Goal: Learn about a topic

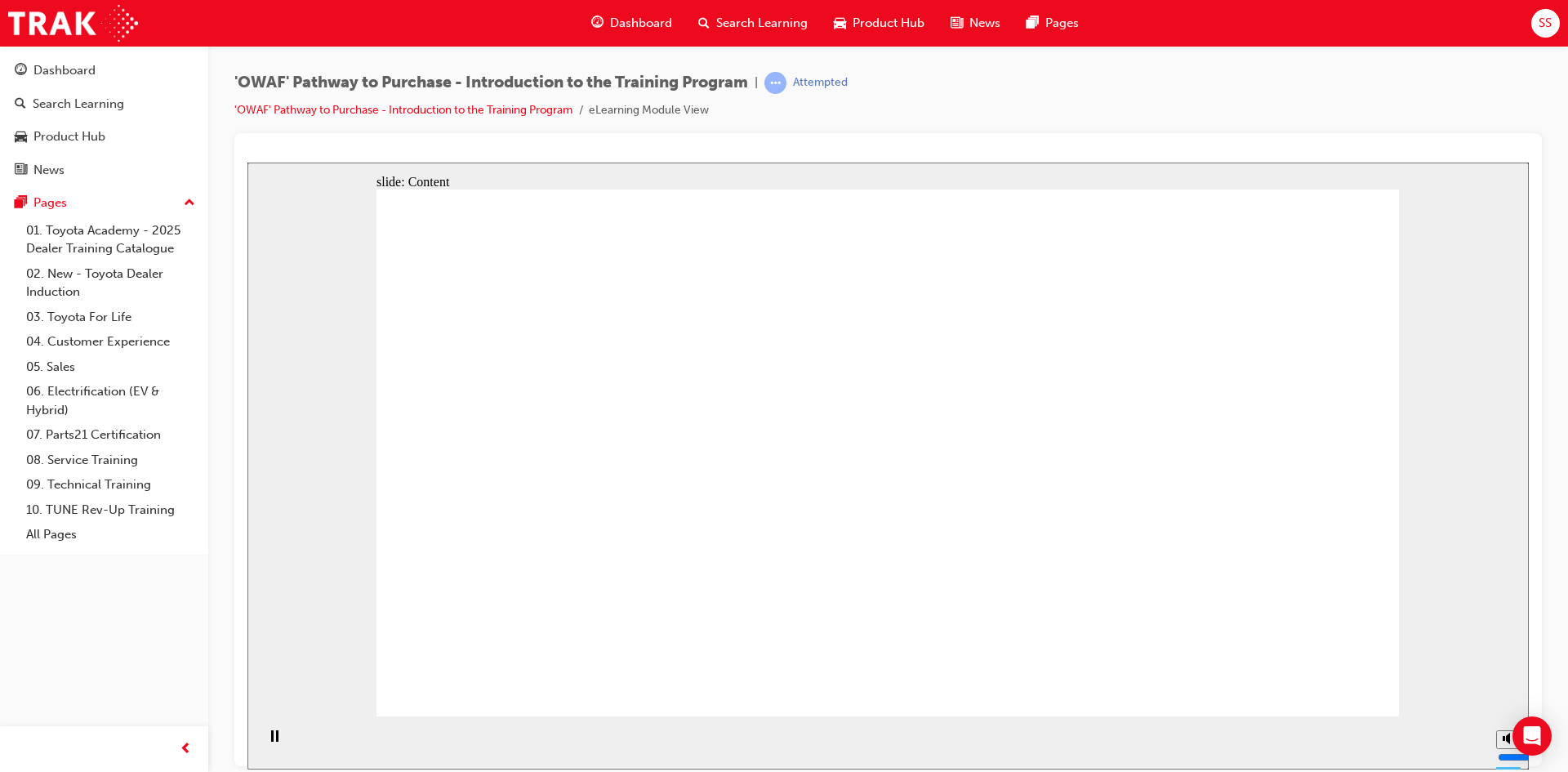
drag, startPoint x: 909, startPoint y: 319, endPoint x: 1323, endPoint y: 494, distance: 449.5
drag, startPoint x: 1383, startPoint y: 498, endPoint x: 1131, endPoint y: 533, distance: 254.4
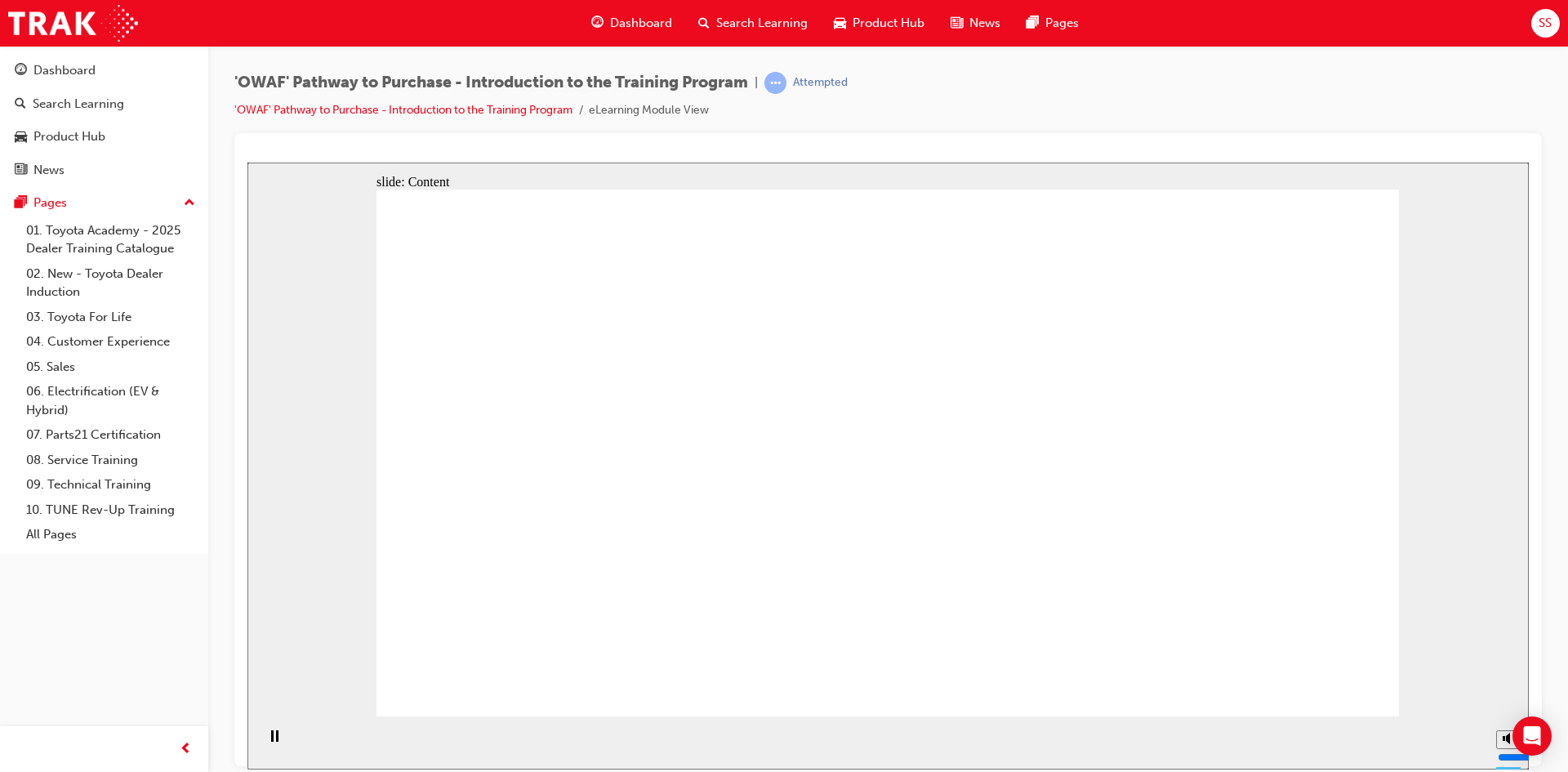
drag, startPoint x: 572, startPoint y: 574, endPoint x: 568, endPoint y: 562, distance: 12.6
drag, startPoint x: 921, startPoint y: 595, endPoint x: 908, endPoint y: 599, distance: 13.6
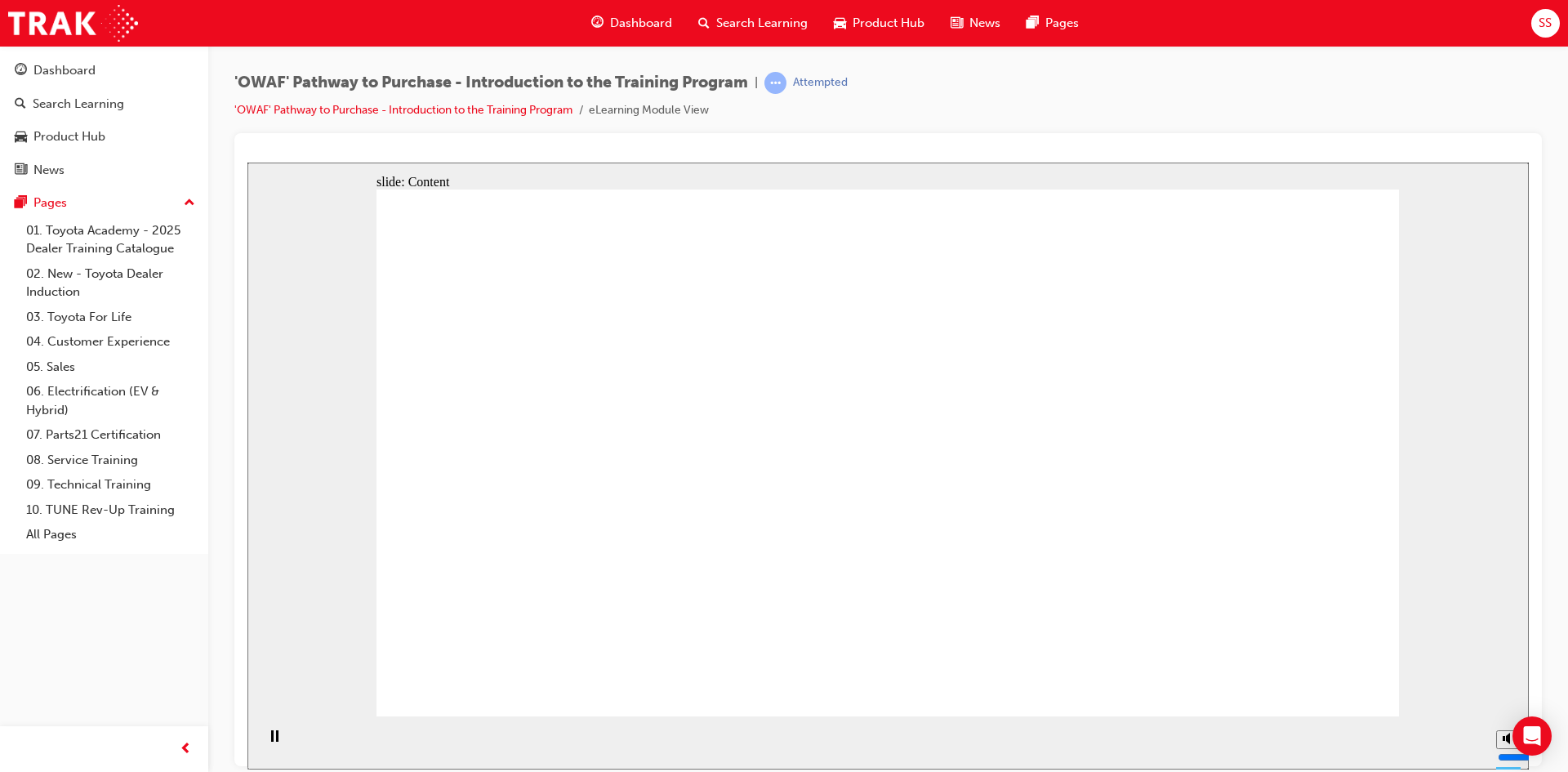
drag, startPoint x: 560, startPoint y: 476, endPoint x: 768, endPoint y: 582, distance: 233.5
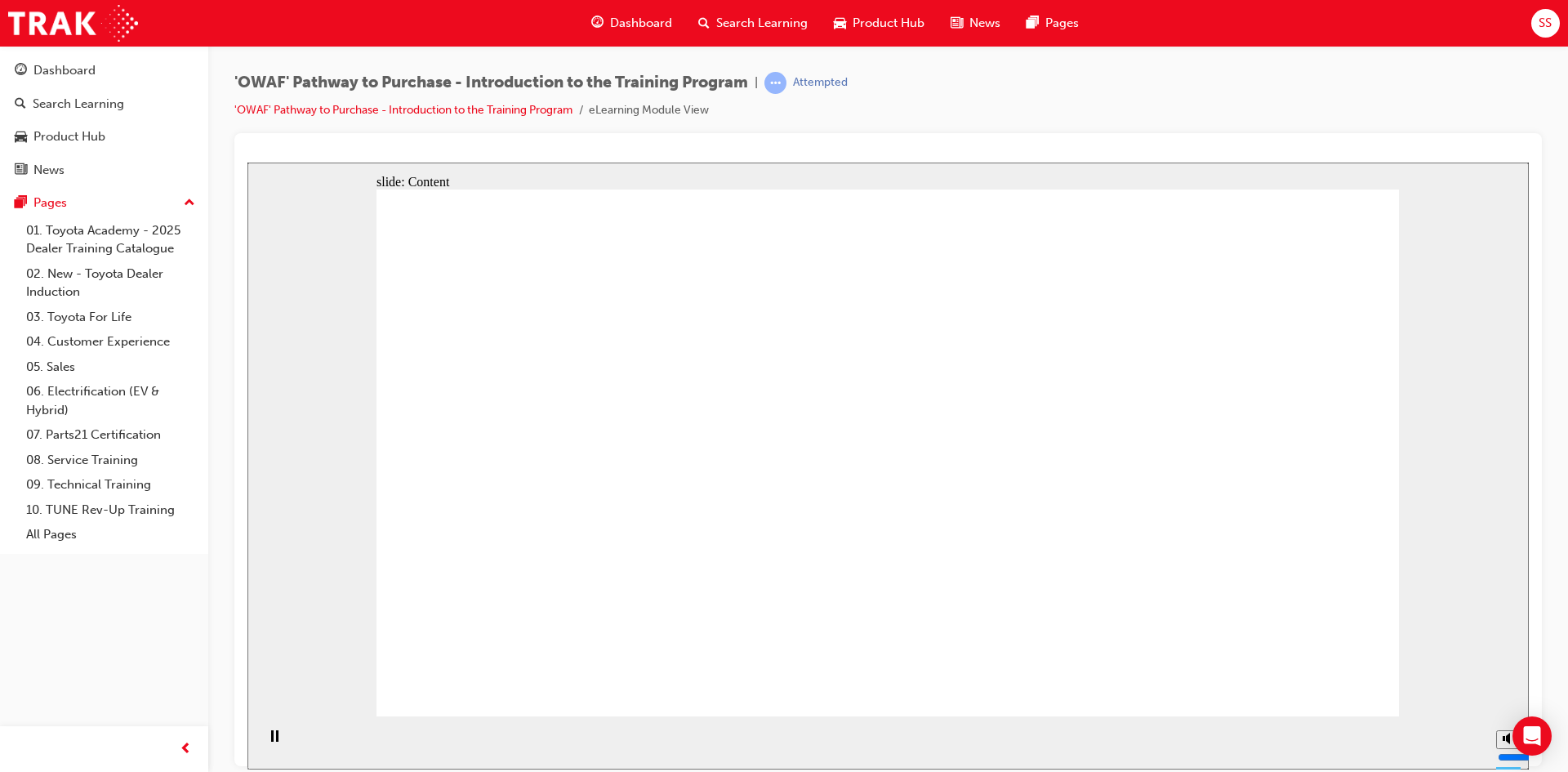
drag, startPoint x: 946, startPoint y: 597, endPoint x: 1049, endPoint y: 648, distance: 114.9
drag, startPoint x: 1049, startPoint y: 648, endPoint x: 1242, endPoint y: 603, distance: 198.2
drag, startPoint x: 1246, startPoint y: 601, endPoint x: 1278, endPoint y: 526, distance: 81.5
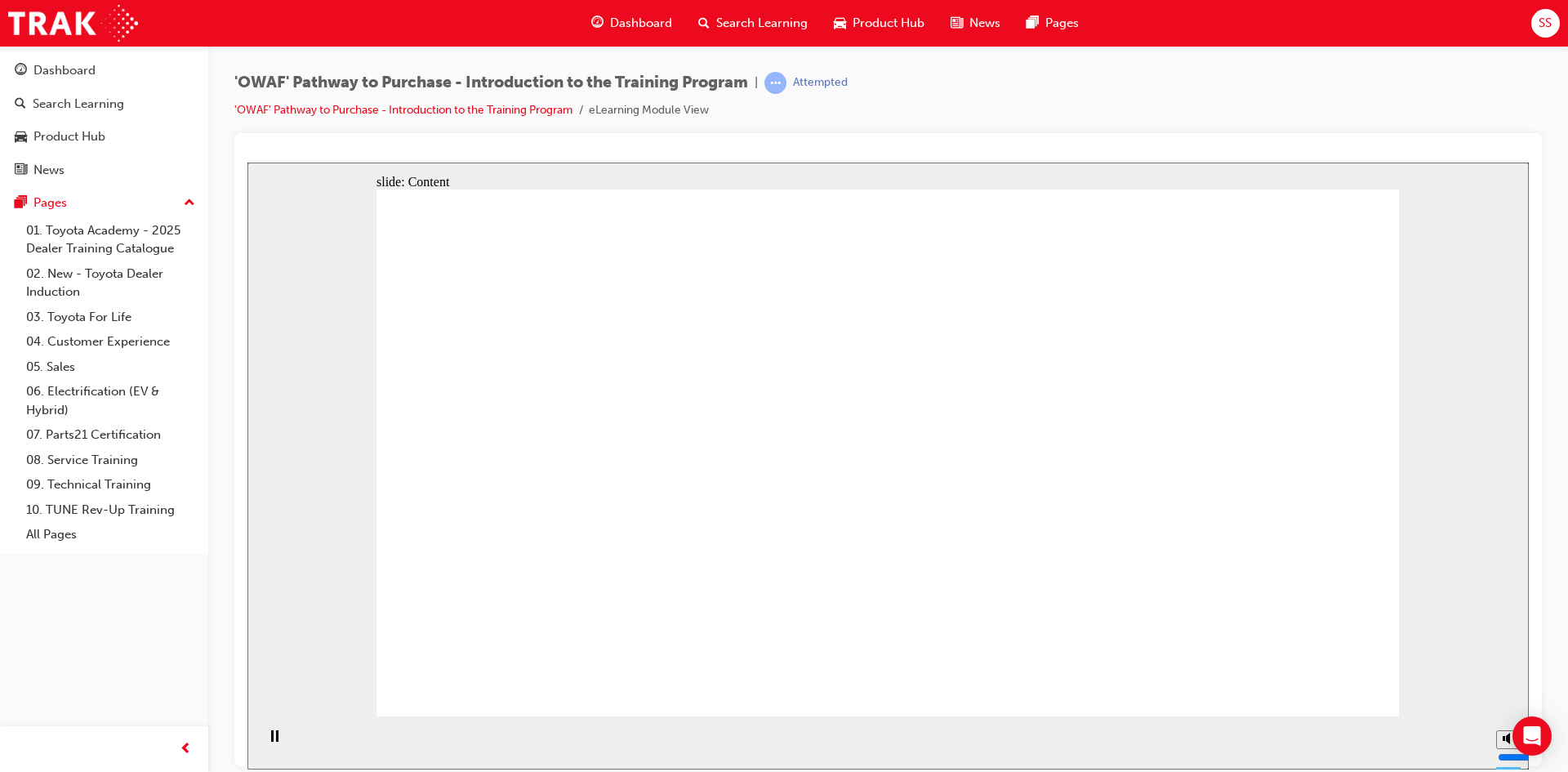
drag, startPoint x: 1277, startPoint y: 480, endPoint x: 1181, endPoint y: 469, distance: 96.6
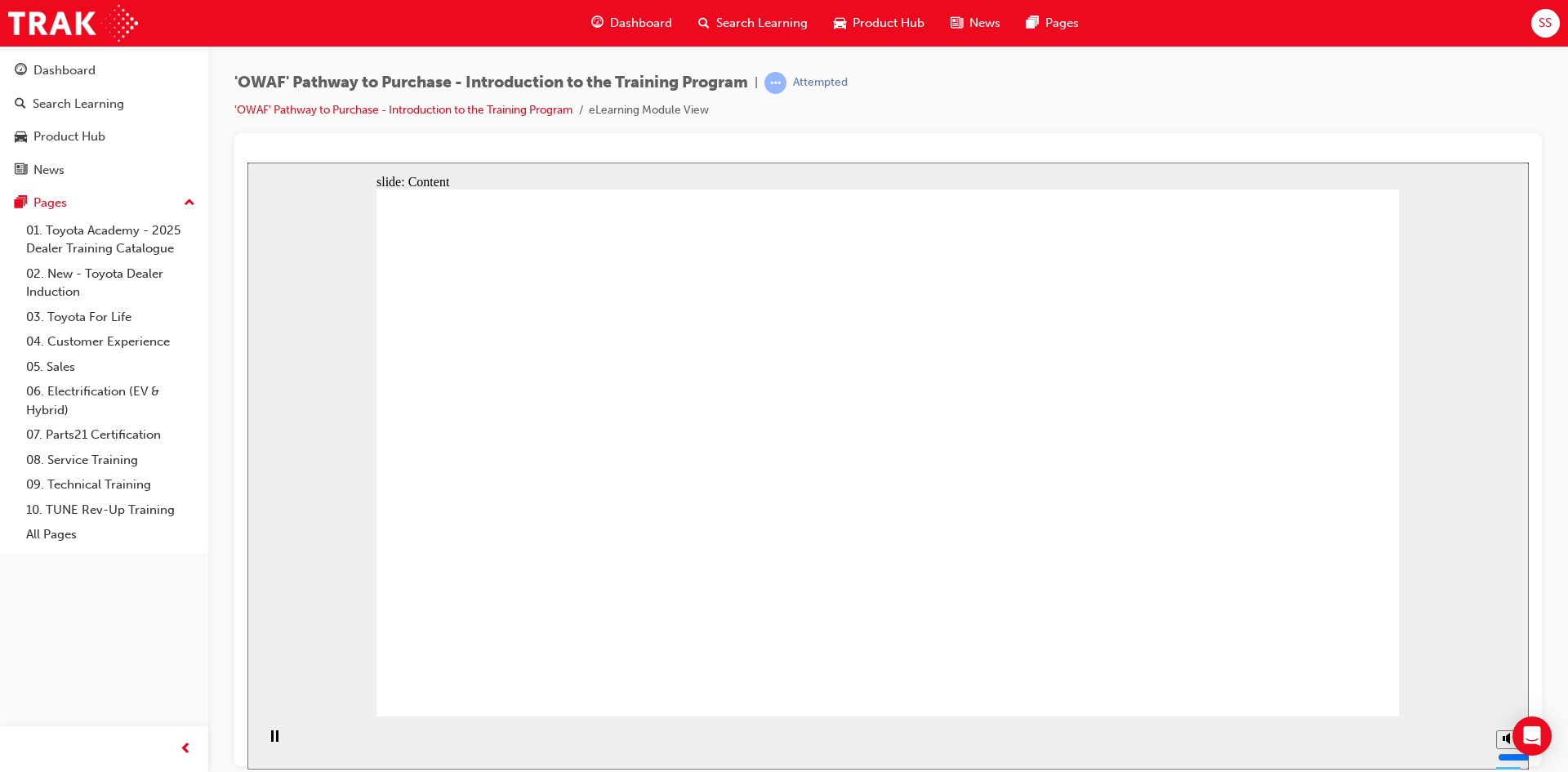
drag, startPoint x: 1003, startPoint y: 195, endPoint x: 1016, endPoint y: 210, distance: 19.8
drag, startPoint x: 729, startPoint y: 284, endPoint x: 669, endPoint y: 272, distance: 61.2
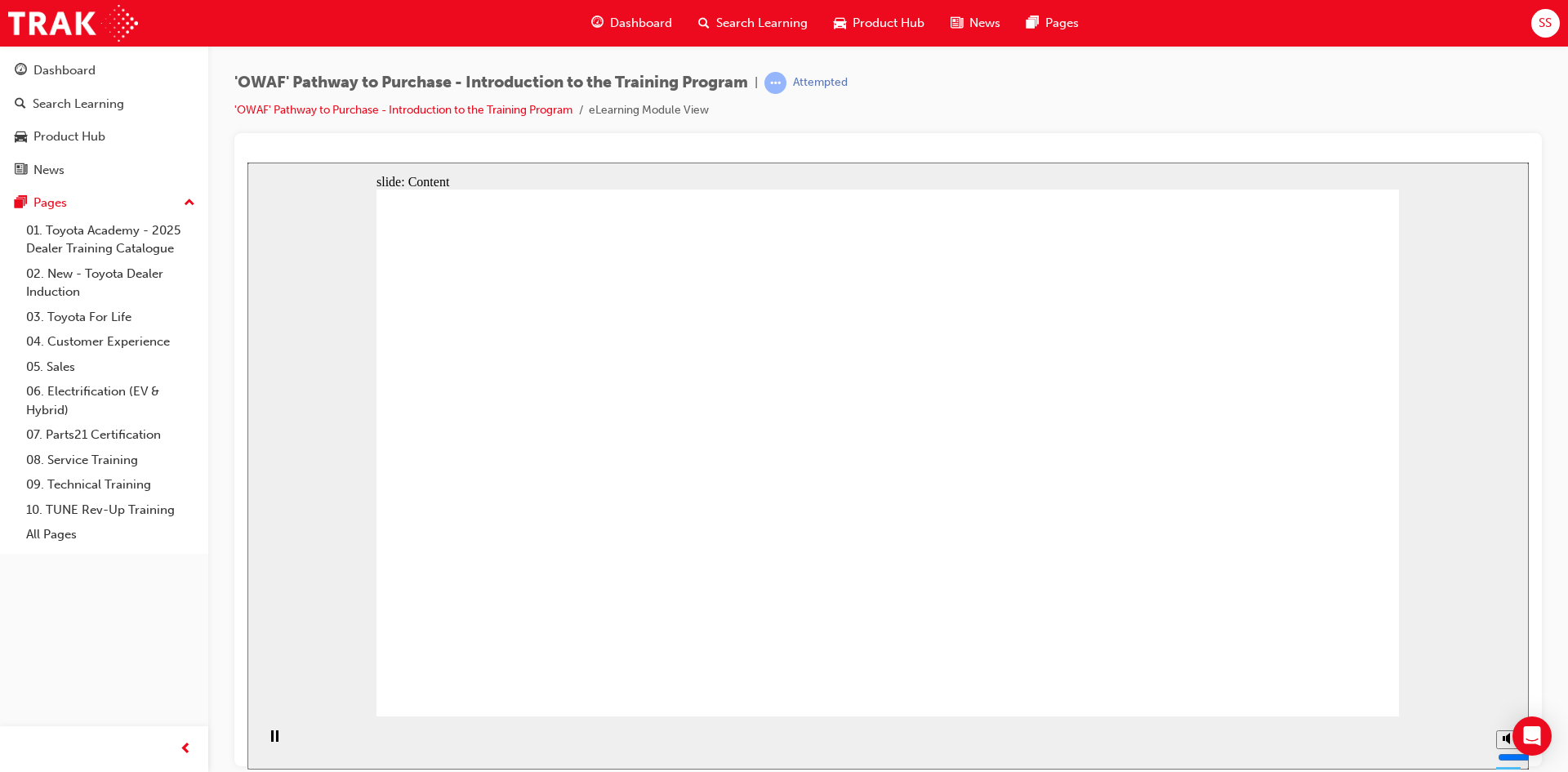
drag, startPoint x: 577, startPoint y: 273, endPoint x: 453, endPoint y: 470, distance: 232.8
drag, startPoint x: 453, startPoint y: 470, endPoint x: 434, endPoint y: 522, distance: 55.4
drag, startPoint x: 434, startPoint y: 522, endPoint x: 462, endPoint y: 539, distance: 32.8
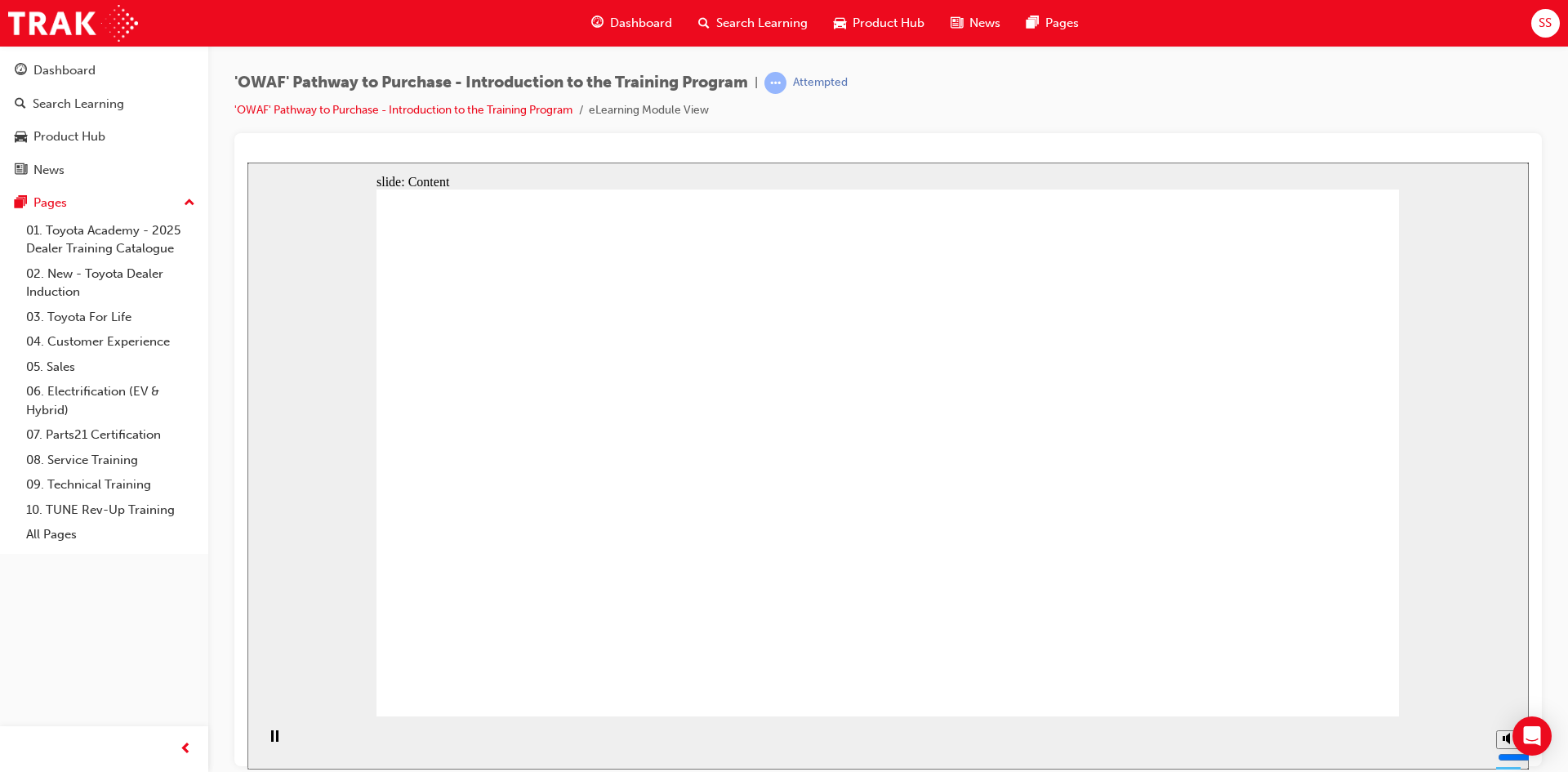
drag, startPoint x: 500, startPoint y: 436, endPoint x: 642, endPoint y: 507, distance: 158.8
drag, startPoint x: 642, startPoint y: 507, endPoint x: 537, endPoint y: 589, distance: 133.2
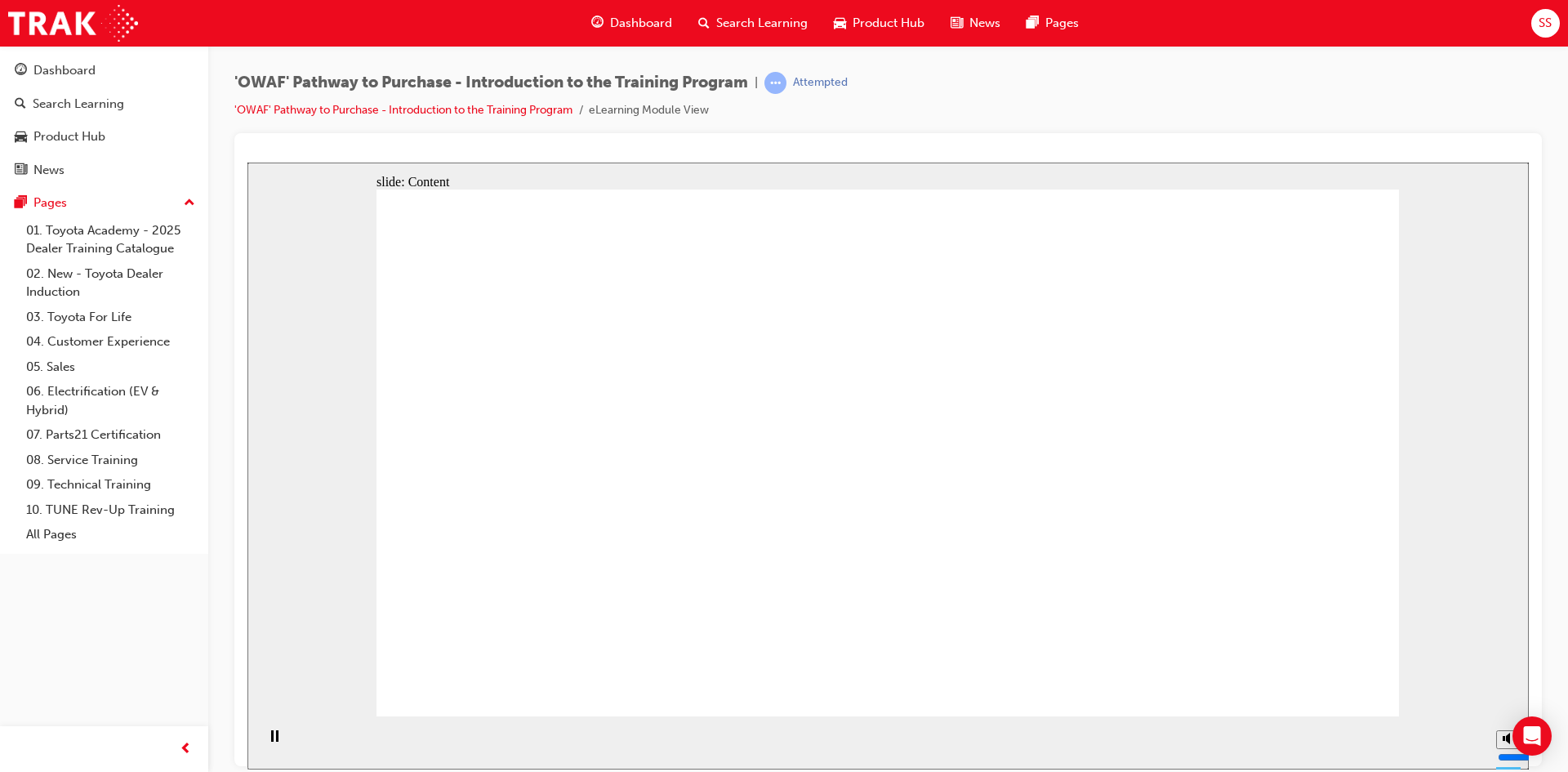
drag, startPoint x: 717, startPoint y: 302, endPoint x: 668, endPoint y: 442, distance: 148.3
drag, startPoint x: 661, startPoint y: 333, endPoint x: 679, endPoint y: 534, distance: 201.8
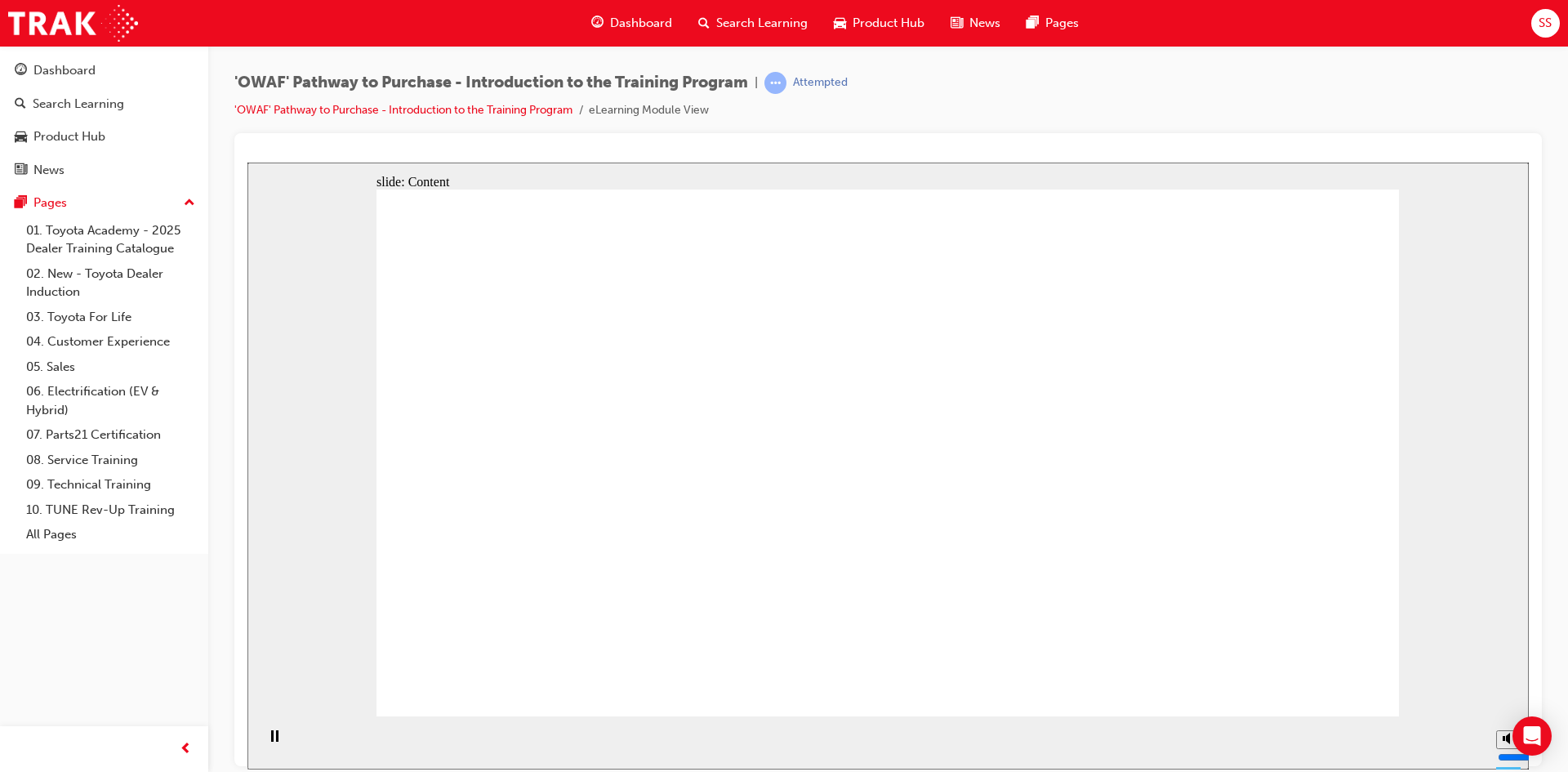
drag, startPoint x: 866, startPoint y: 267, endPoint x: 1059, endPoint y: 354, distance: 211.7
drag, startPoint x: 1215, startPoint y: 367, endPoint x: 1211, endPoint y: 382, distance: 15.5
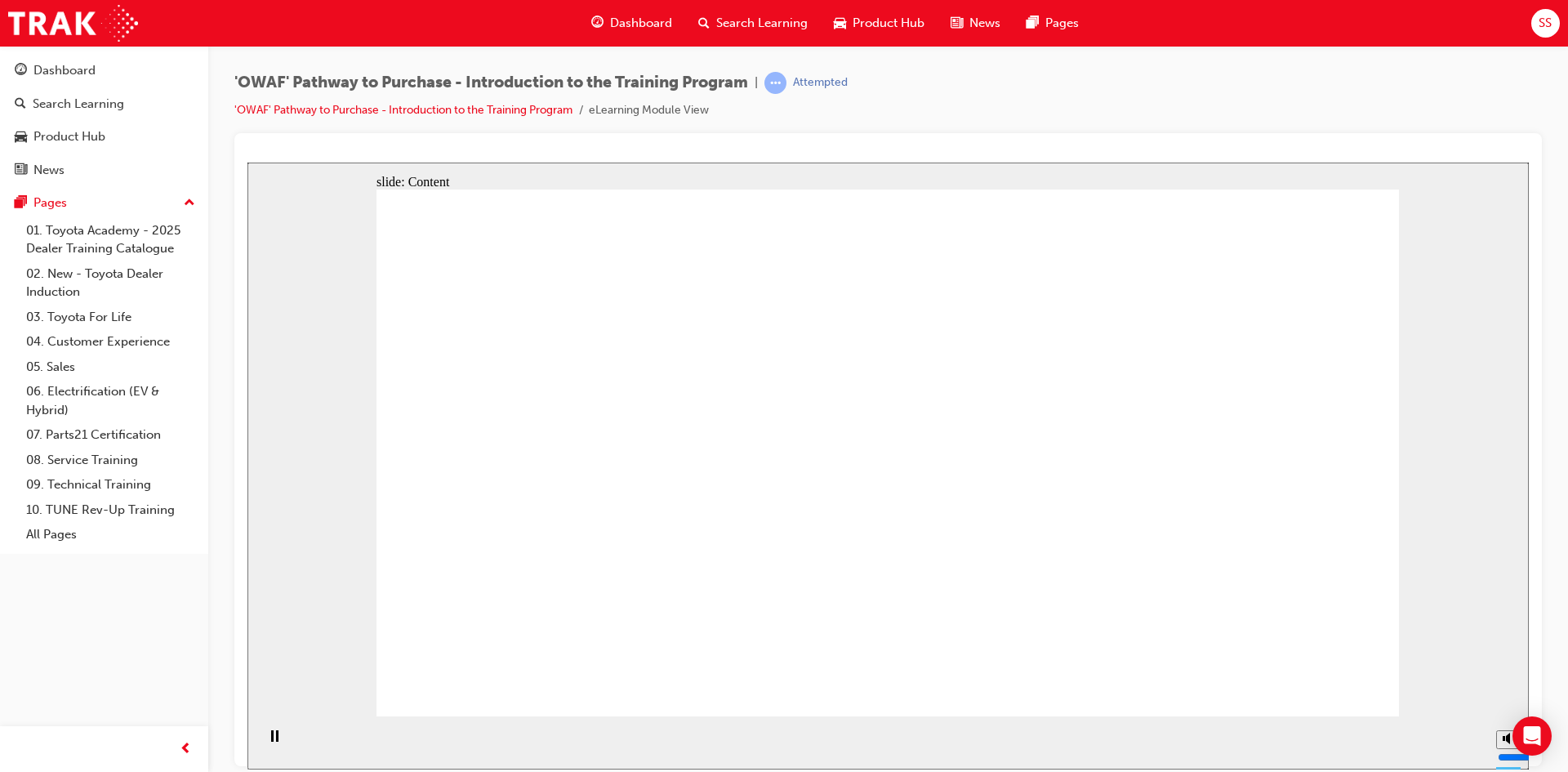
drag, startPoint x: 833, startPoint y: 475, endPoint x: 843, endPoint y: 494, distance: 21.5
drag, startPoint x: 857, startPoint y: 546, endPoint x: 755, endPoint y: 536, distance: 102.5
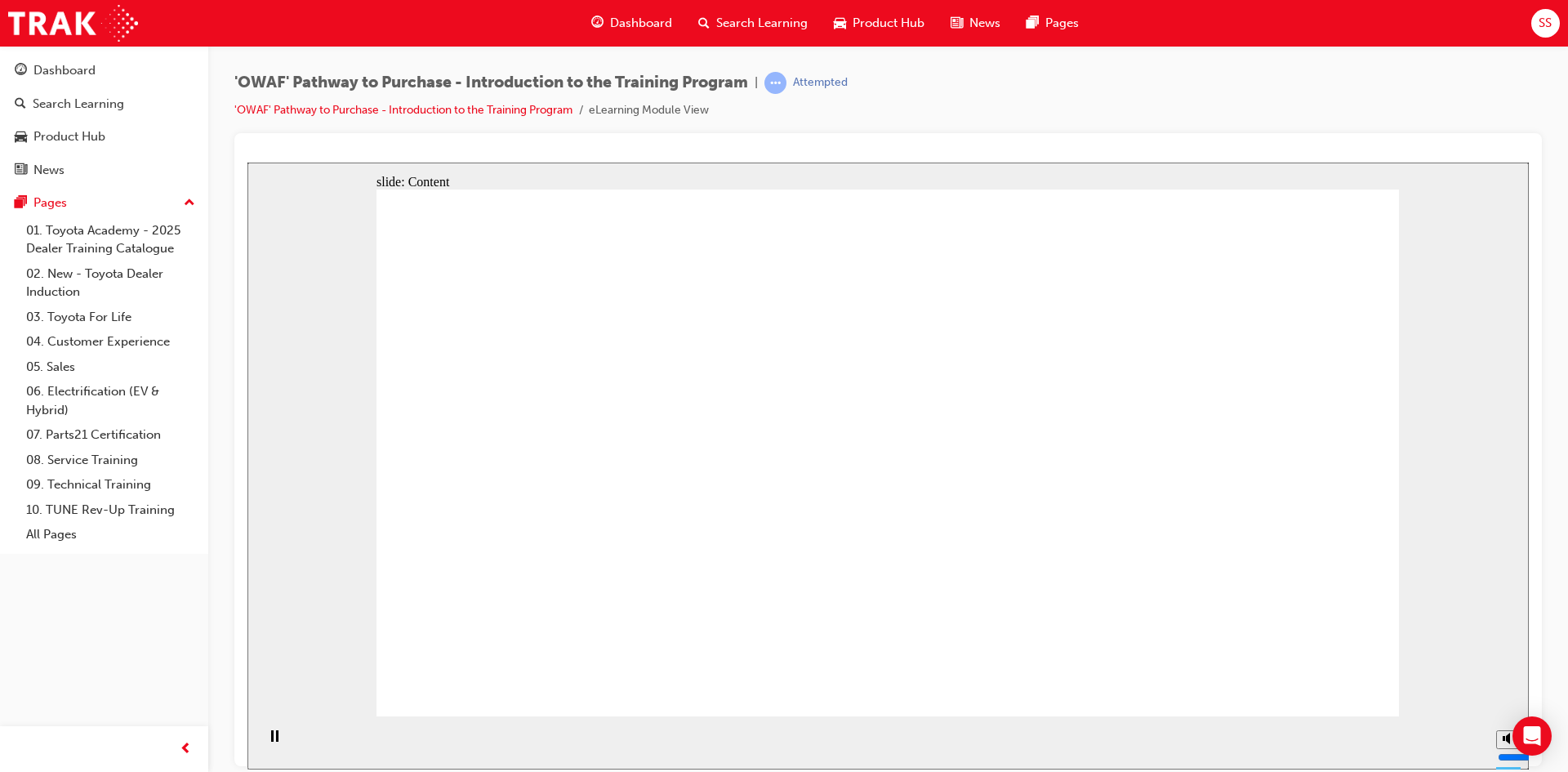
drag, startPoint x: 623, startPoint y: 546, endPoint x: 615, endPoint y: 552, distance: 10.0
drag, startPoint x: 615, startPoint y: 552, endPoint x: 570, endPoint y: 396, distance: 162.4
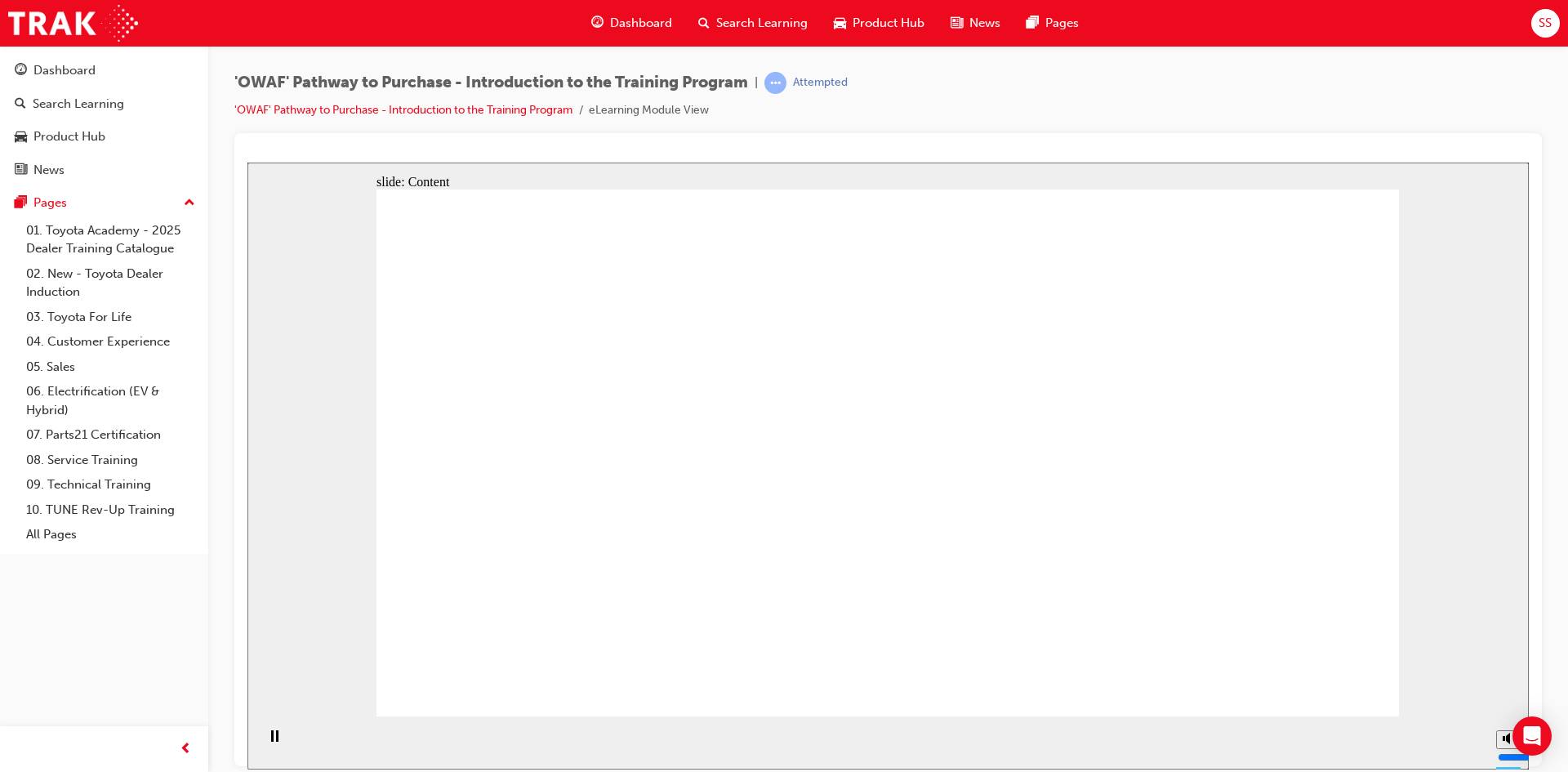
drag, startPoint x: 810, startPoint y: 308, endPoint x: 804, endPoint y: 364, distance: 56.3
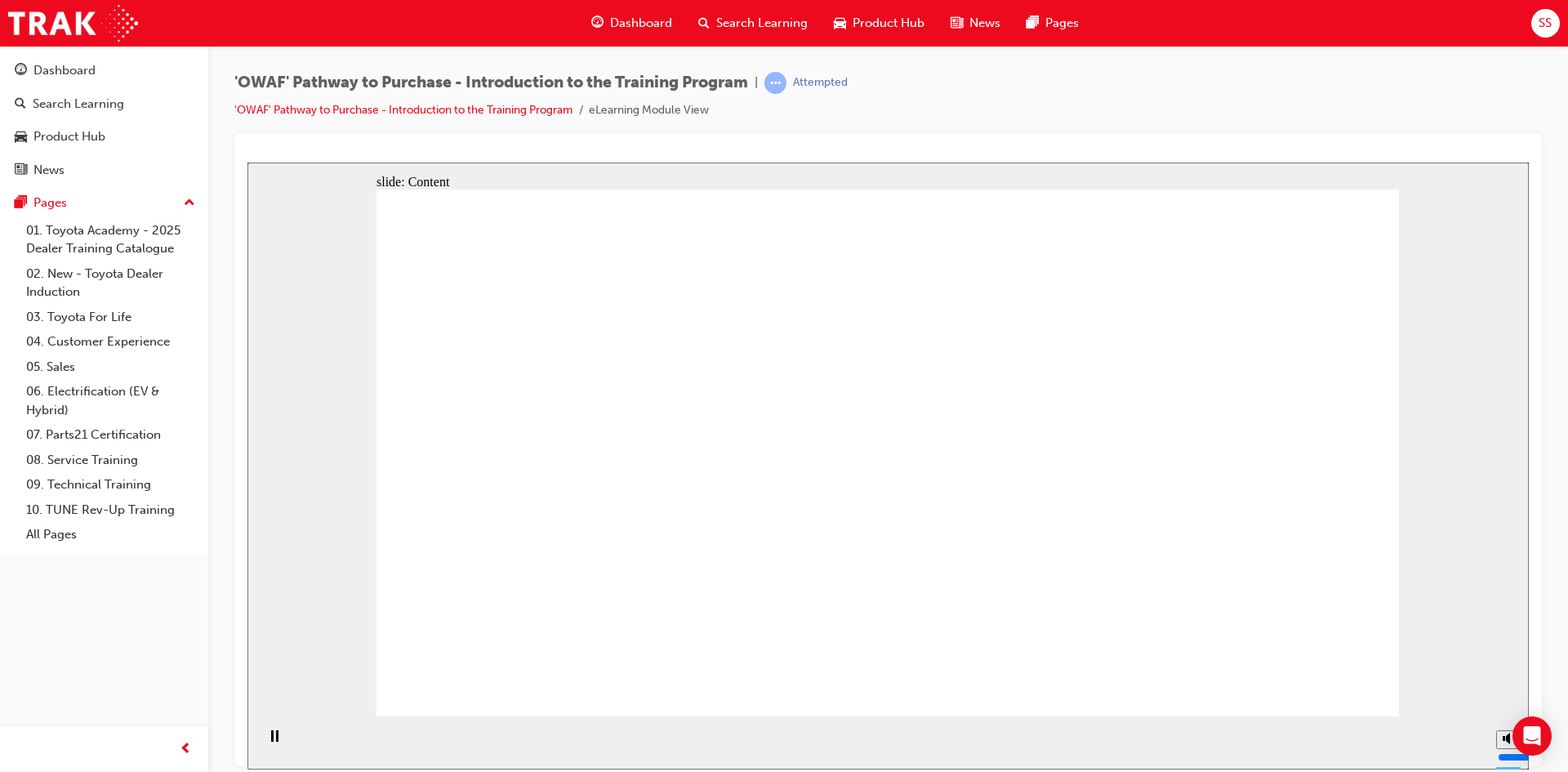
drag, startPoint x: 601, startPoint y: 342, endPoint x: 776, endPoint y: 380, distance: 179.1
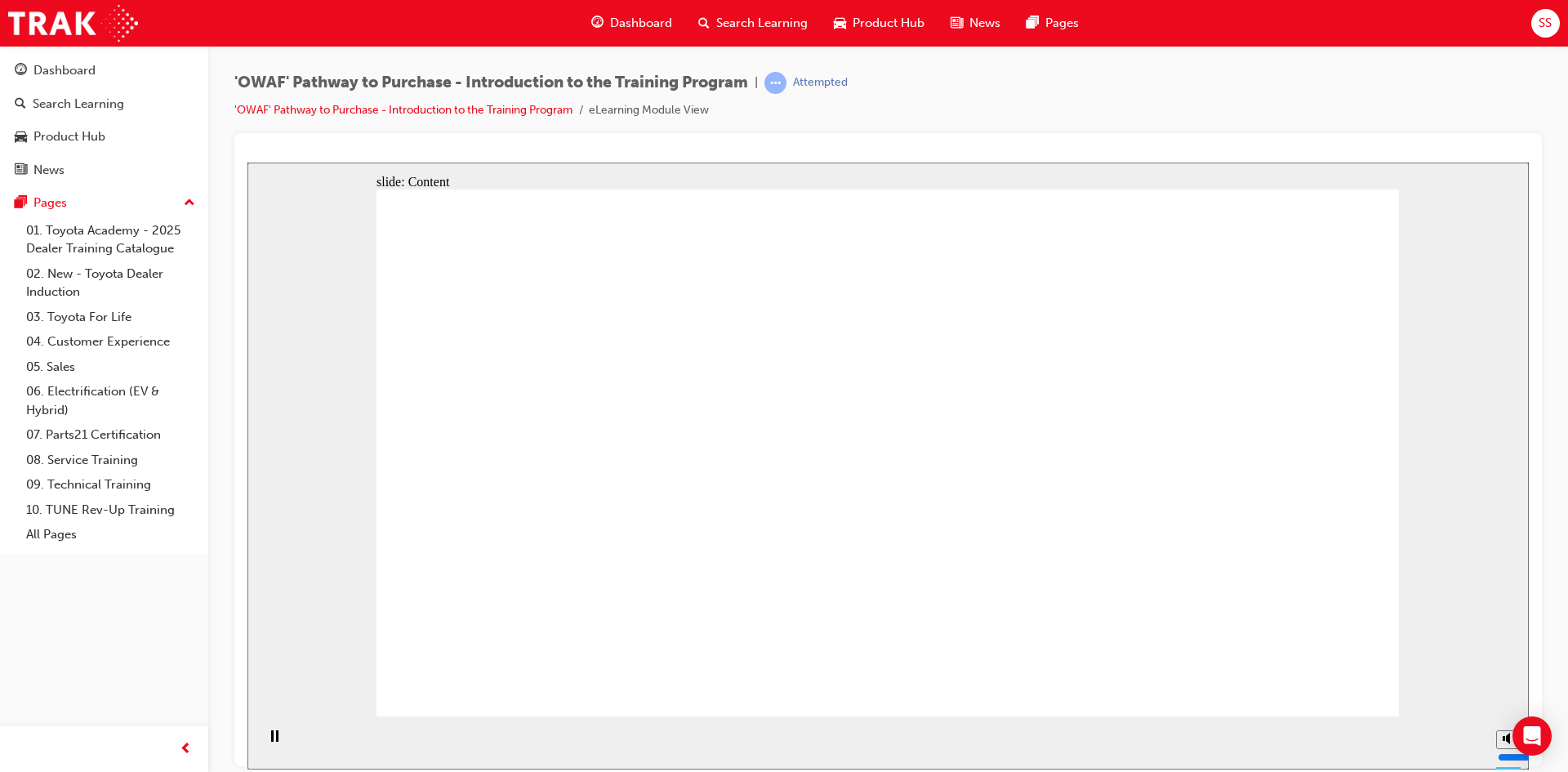
drag, startPoint x: 879, startPoint y: 392, endPoint x: 923, endPoint y: 389, distance: 44.1
drag, startPoint x: 1265, startPoint y: 377, endPoint x: 1221, endPoint y: 388, distance: 45.4
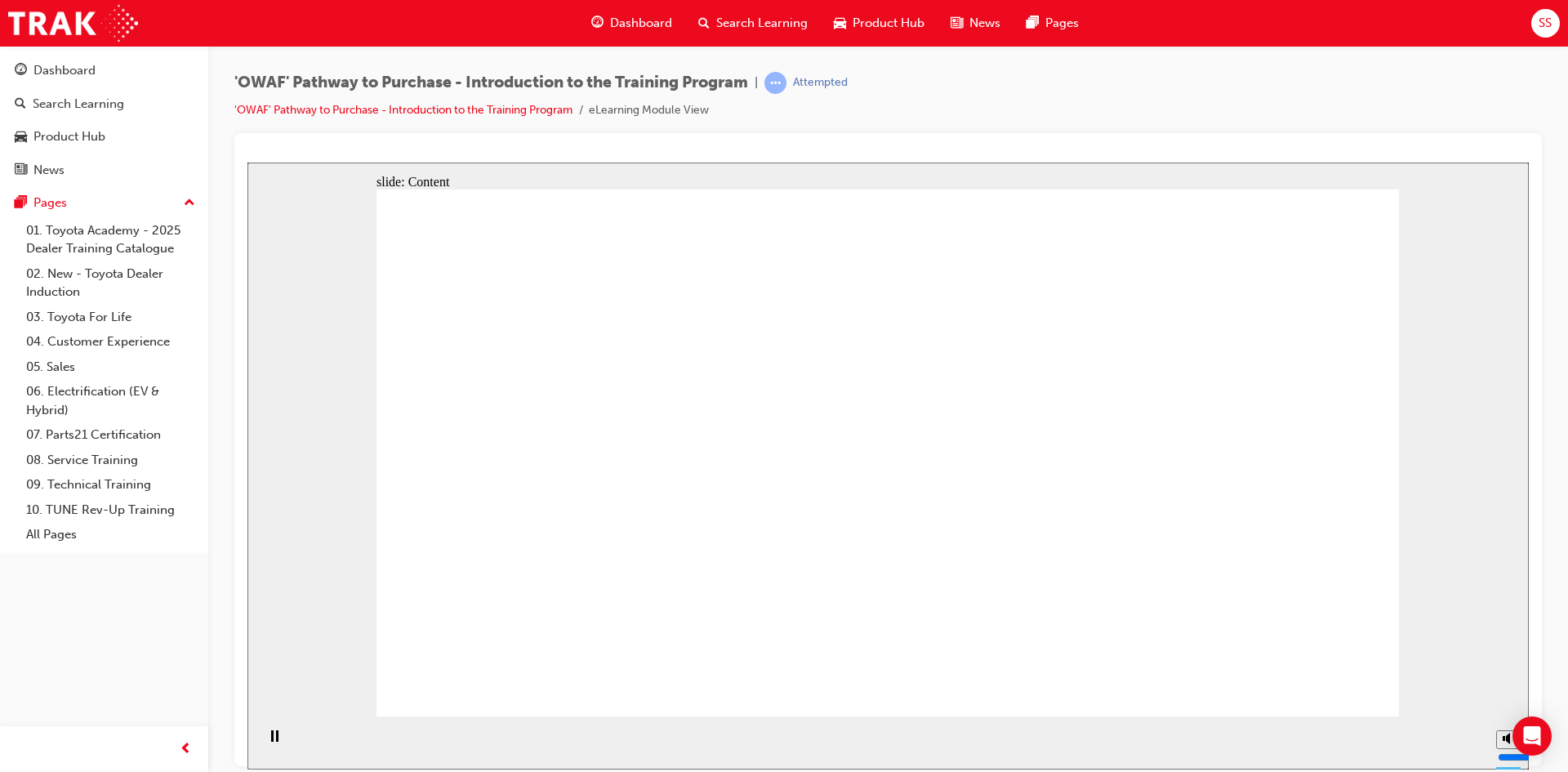
drag, startPoint x: 706, startPoint y: 382, endPoint x: 1065, endPoint y: 370, distance: 359.2
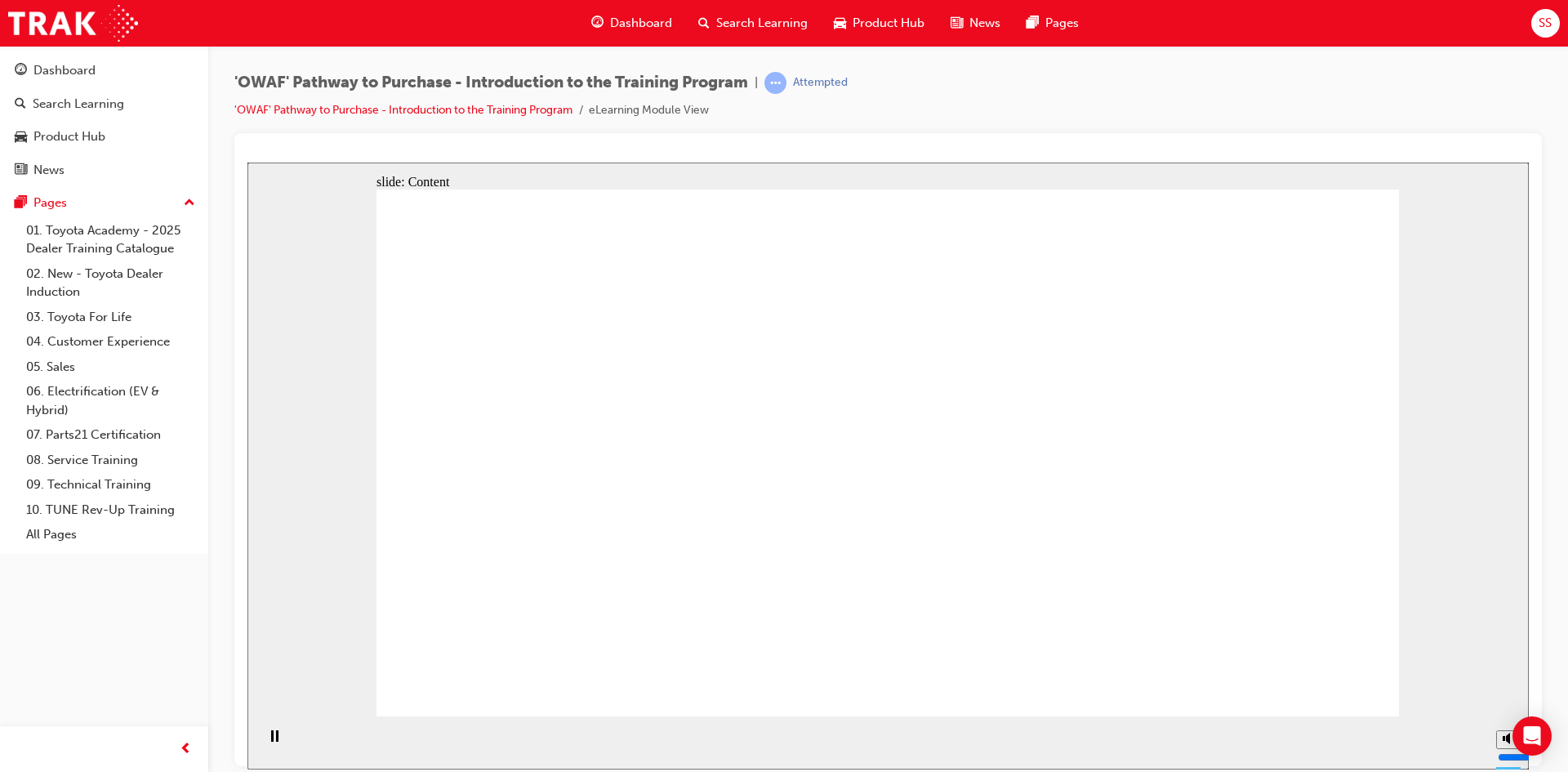
drag, startPoint x: 1089, startPoint y: 483, endPoint x: 1087, endPoint y: 451, distance: 32.1
drag, startPoint x: 993, startPoint y: 409, endPoint x: 1054, endPoint y: 413, distance: 61.1
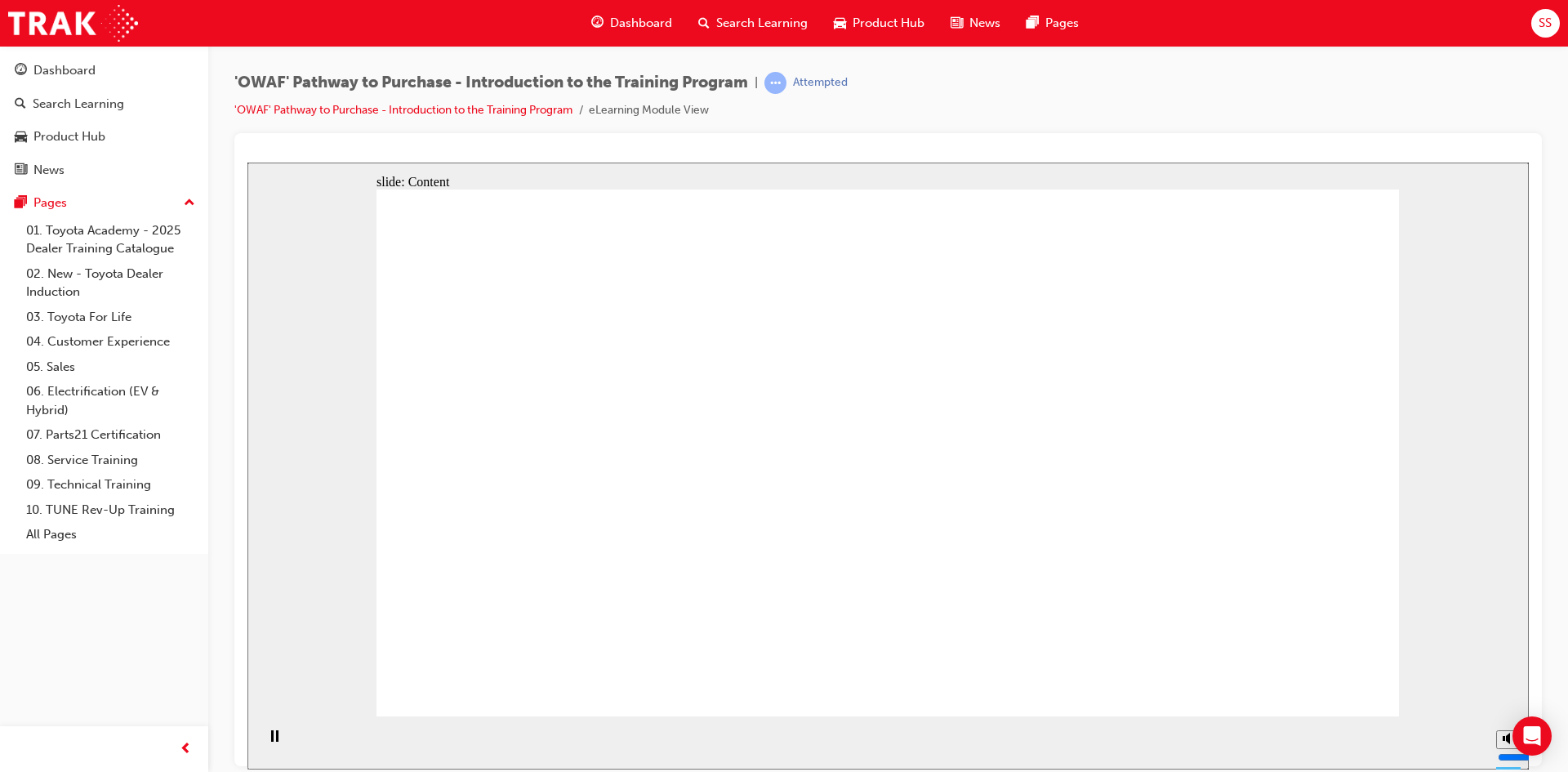
drag, startPoint x: 1057, startPoint y: 542, endPoint x: 1056, endPoint y: 584, distance: 42.0
drag, startPoint x: 1054, startPoint y: 588, endPoint x: 895, endPoint y: 566, distance: 160.5
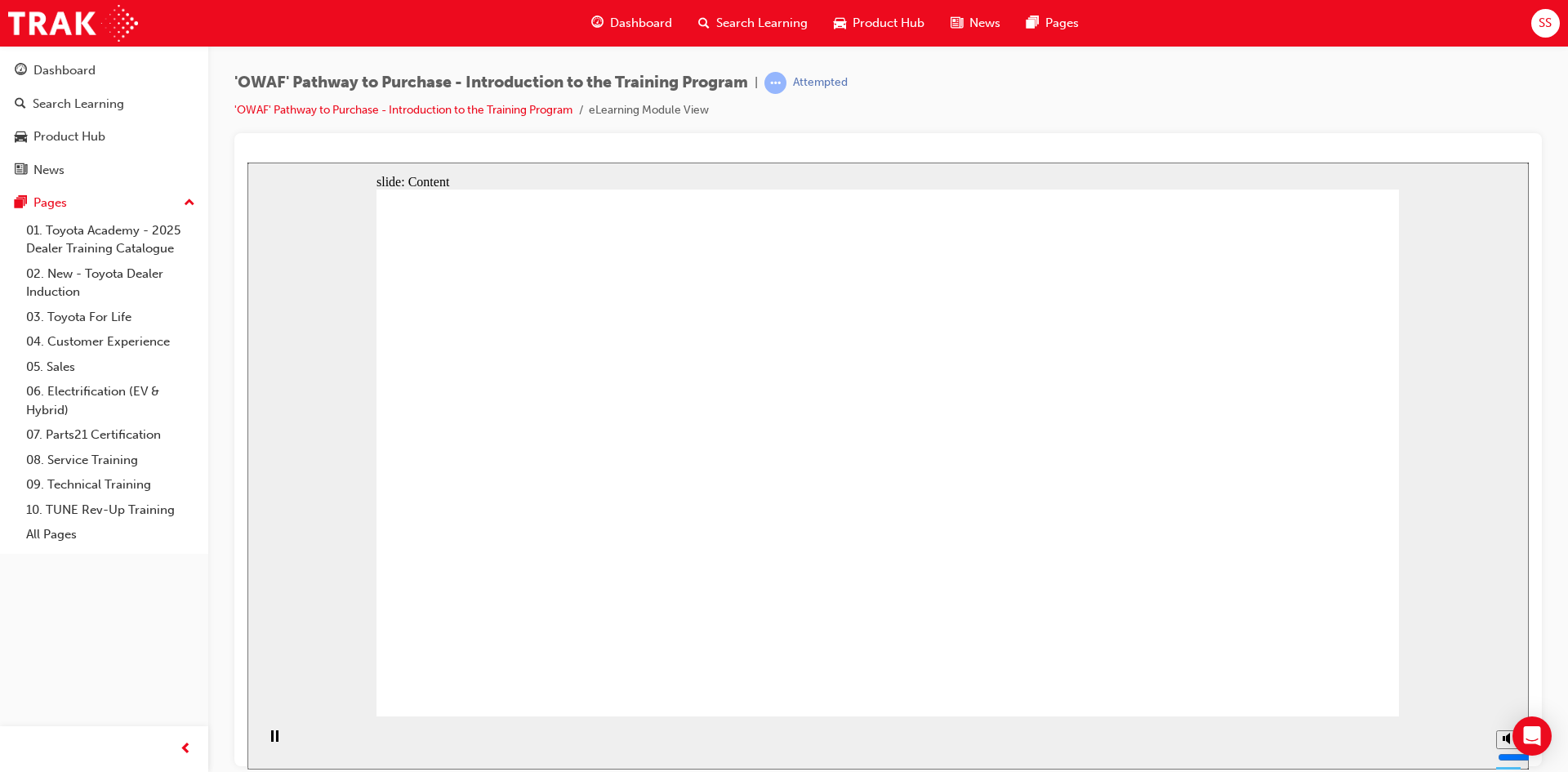
drag, startPoint x: 910, startPoint y: 482, endPoint x: 1130, endPoint y: 478, distance: 220.0
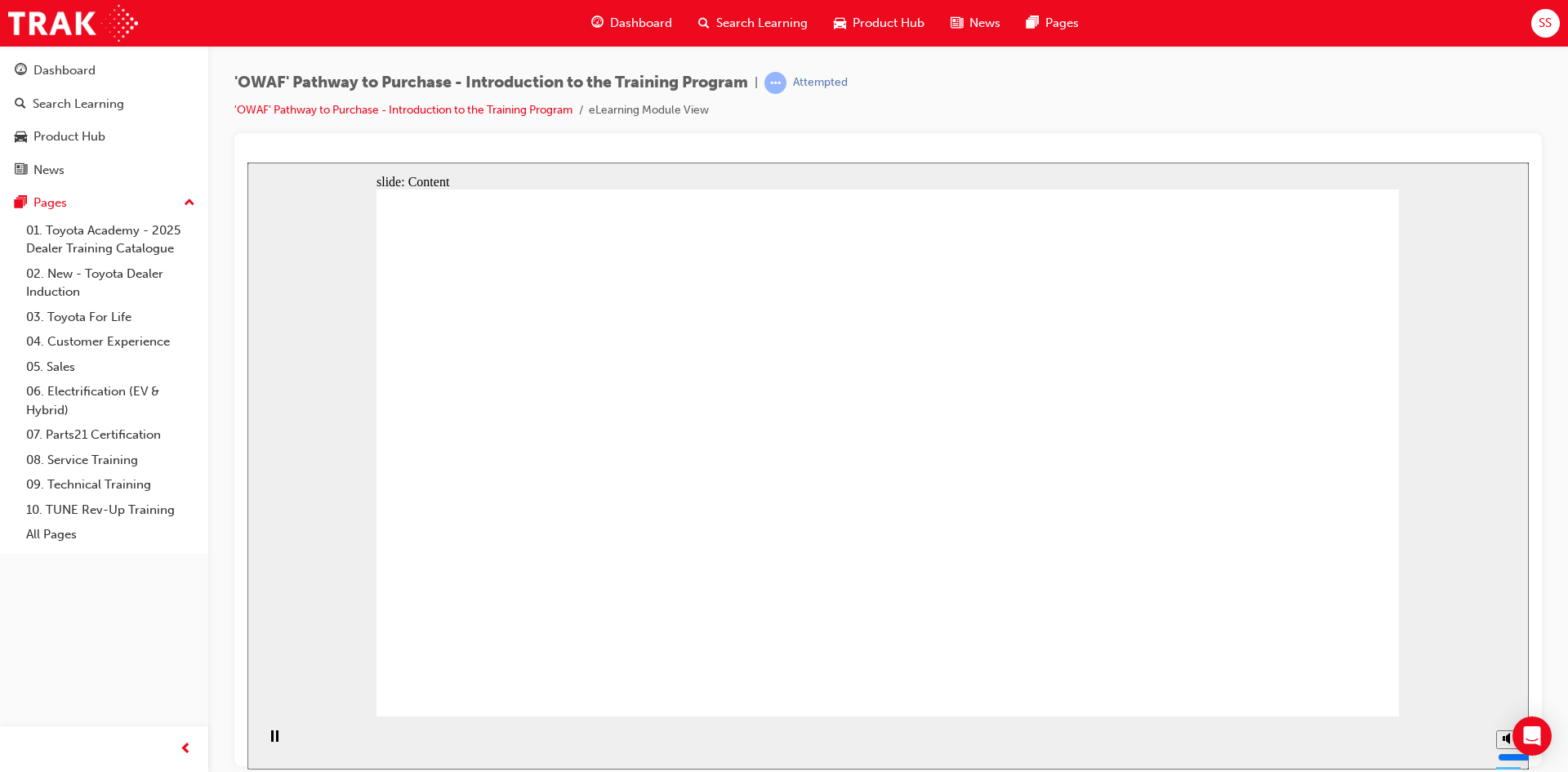
drag, startPoint x: 1255, startPoint y: 567, endPoint x: 1292, endPoint y: 600, distance: 49.6
drag, startPoint x: 1041, startPoint y: 412, endPoint x: 1017, endPoint y: 420, distance: 25.3
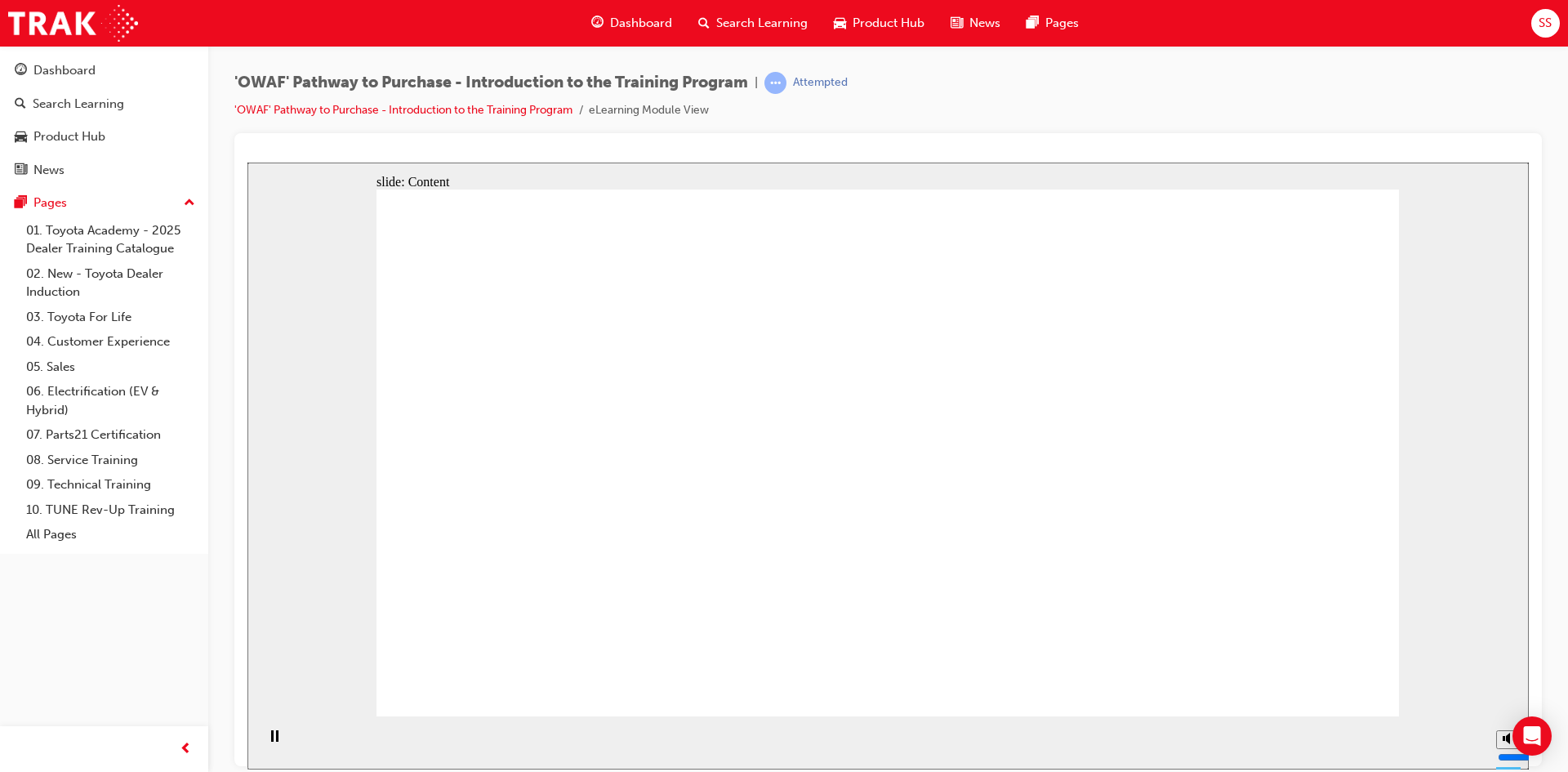
drag, startPoint x: 1046, startPoint y: 552, endPoint x: 934, endPoint y: 526, distance: 115.0
drag, startPoint x: 1130, startPoint y: 491, endPoint x: 1129, endPoint y: 546, distance: 55.0
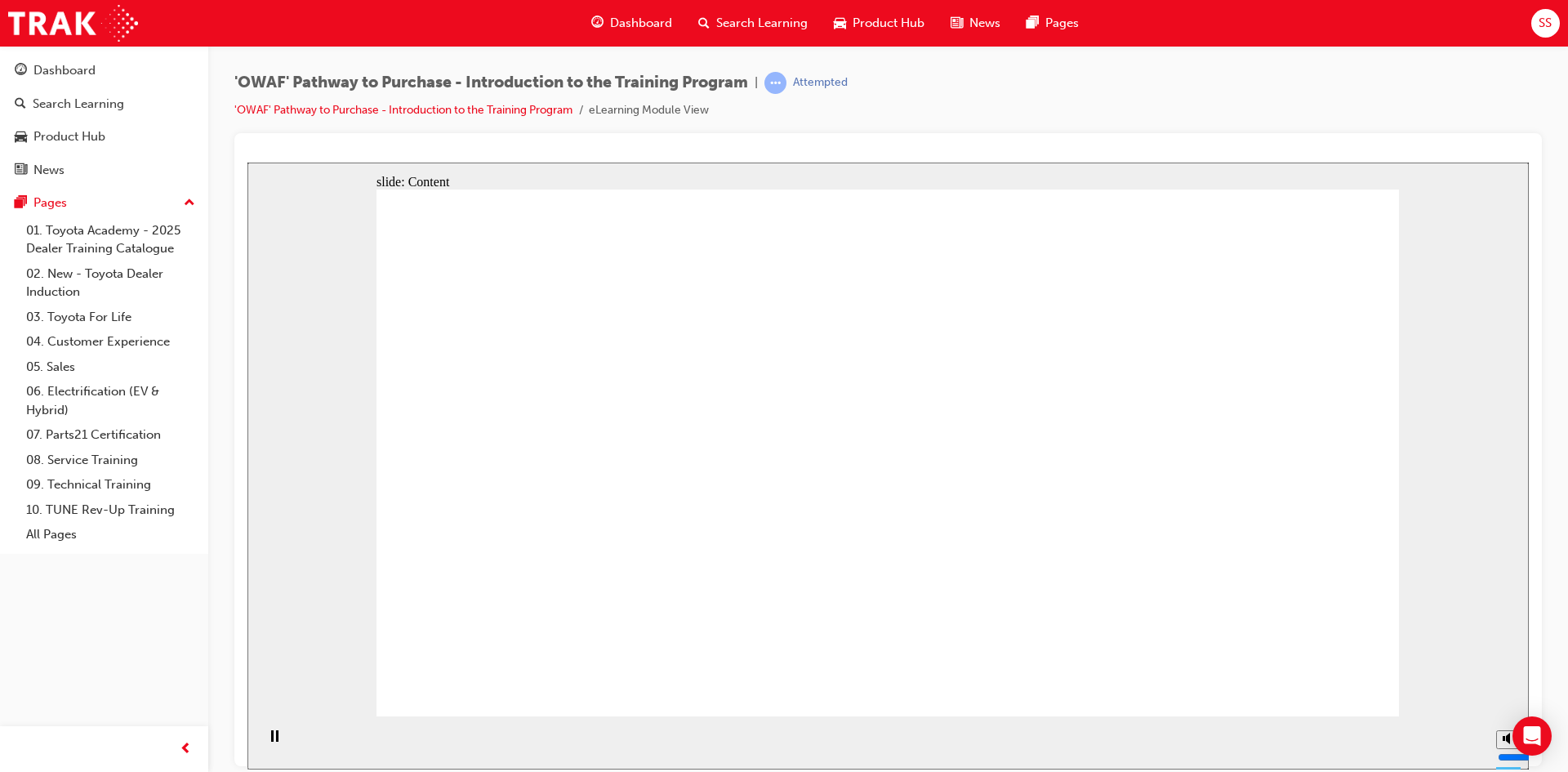
drag, startPoint x: 456, startPoint y: 175, endPoint x: 861, endPoint y: 329, distance: 433.3
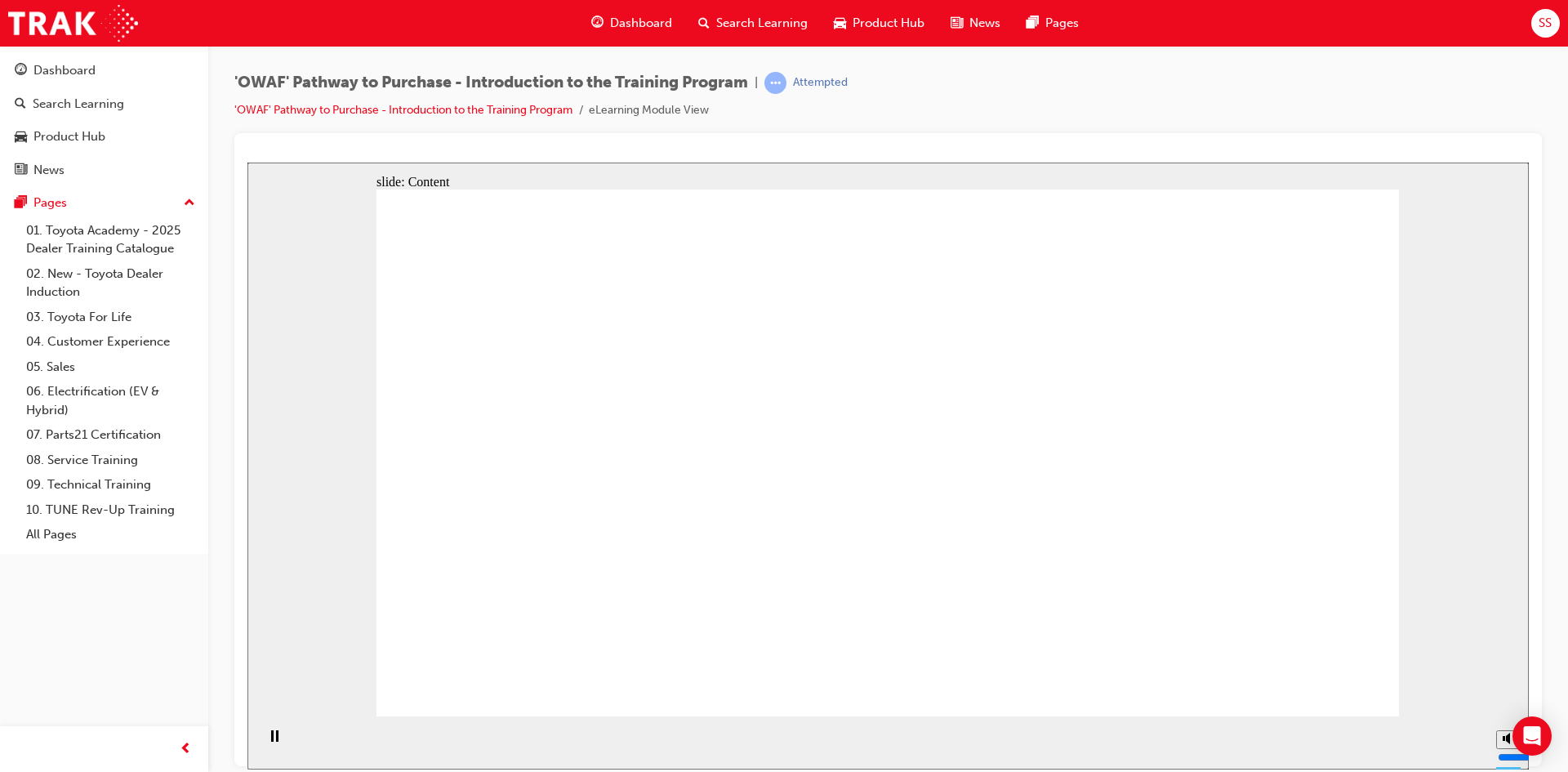
drag, startPoint x: 1016, startPoint y: 437, endPoint x: 998, endPoint y: 565, distance: 129.3
